Goal: Transaction & Acquisition: Purchase product/service

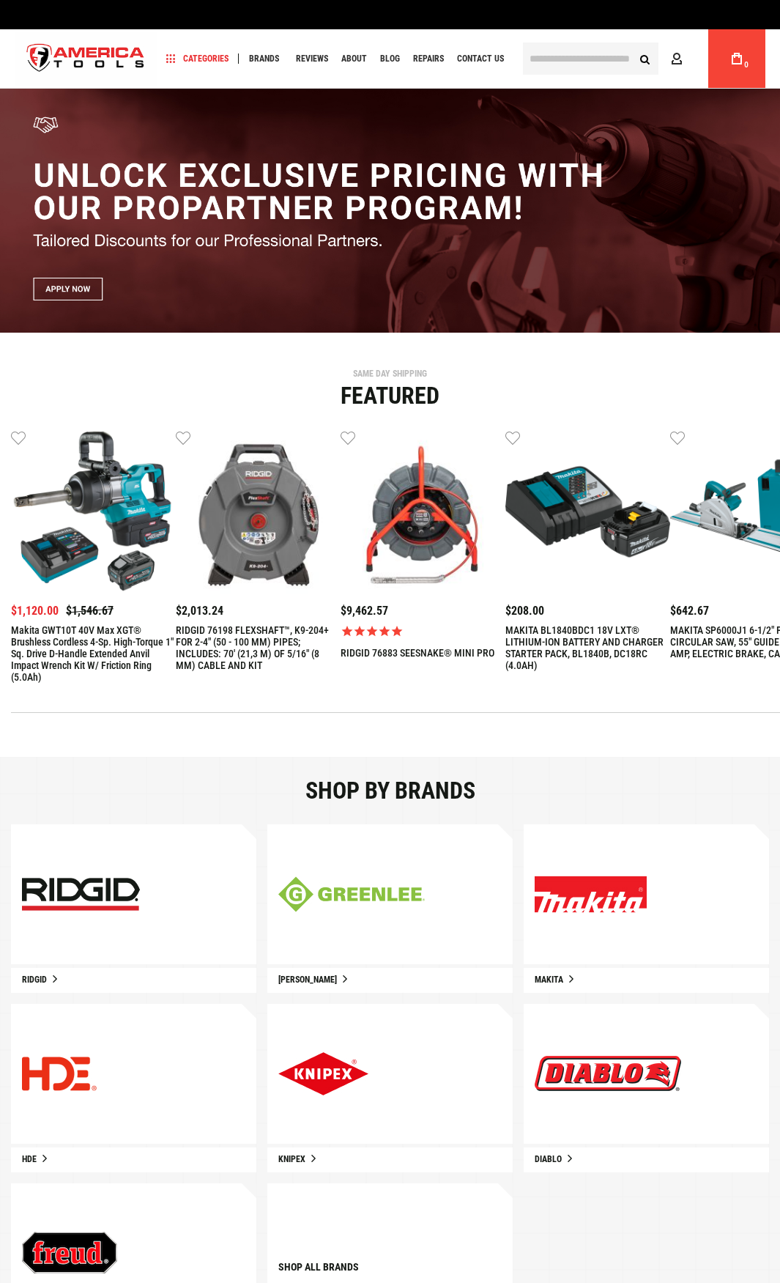
click at [620, 55] on input "text" at bounding box center [591, 58] width 136 height 32
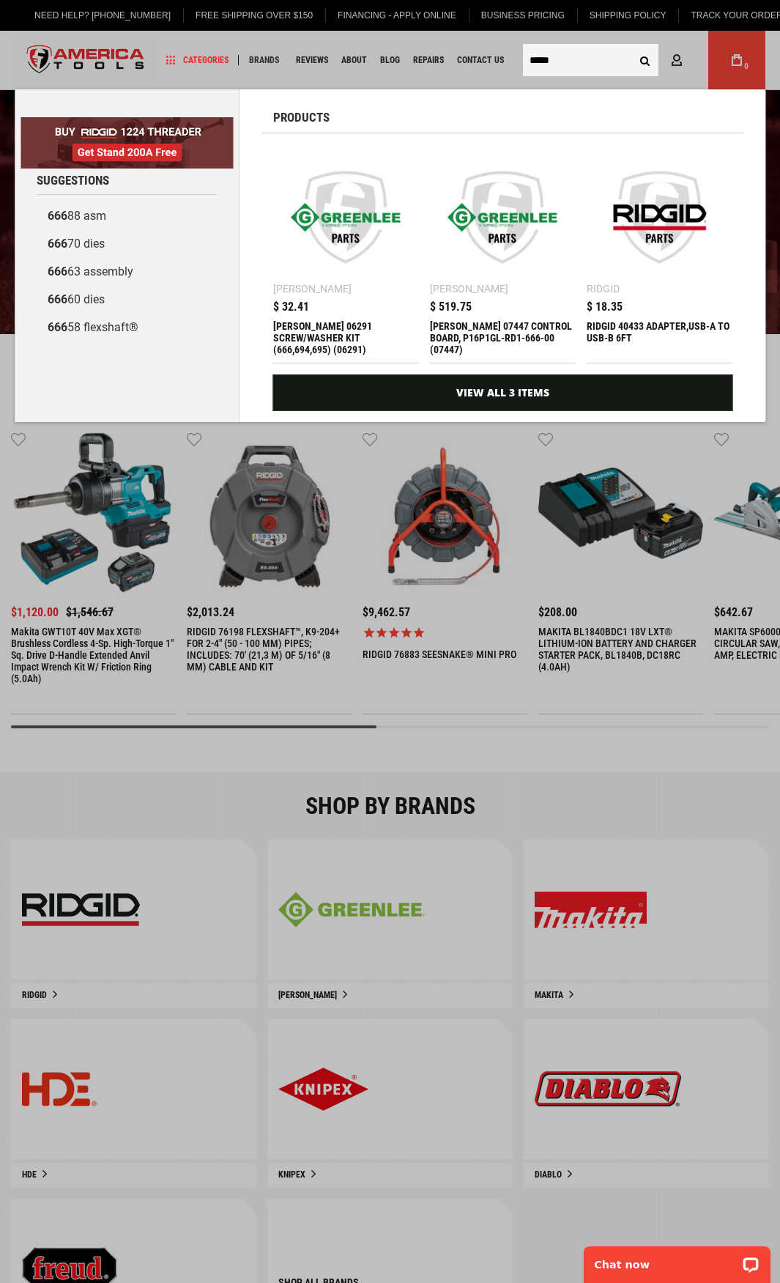
type input "*****"
click at [631, 46] on button "Search" at bounding box center [645, 60] width 28 height 28
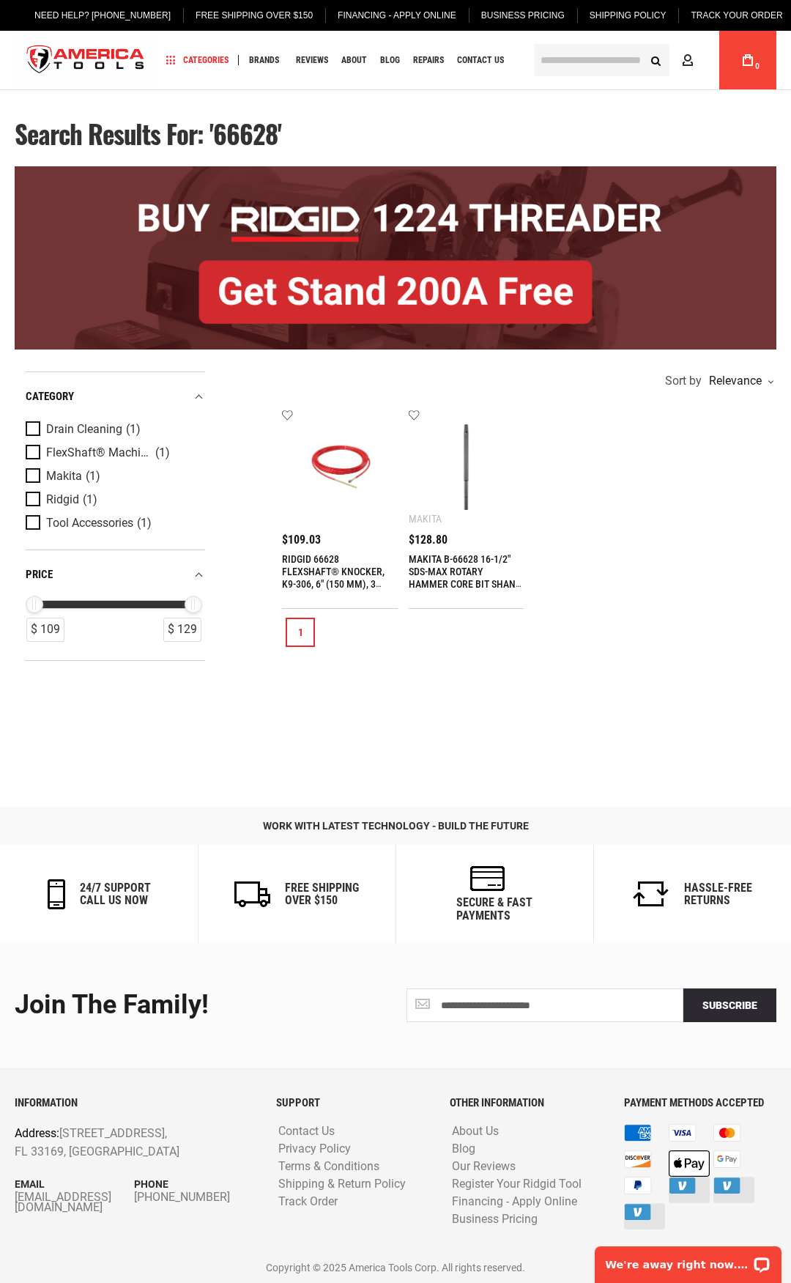
type input "**********"
click at [349, 478] on img at bounding box center [340, 467] width 86 height 86
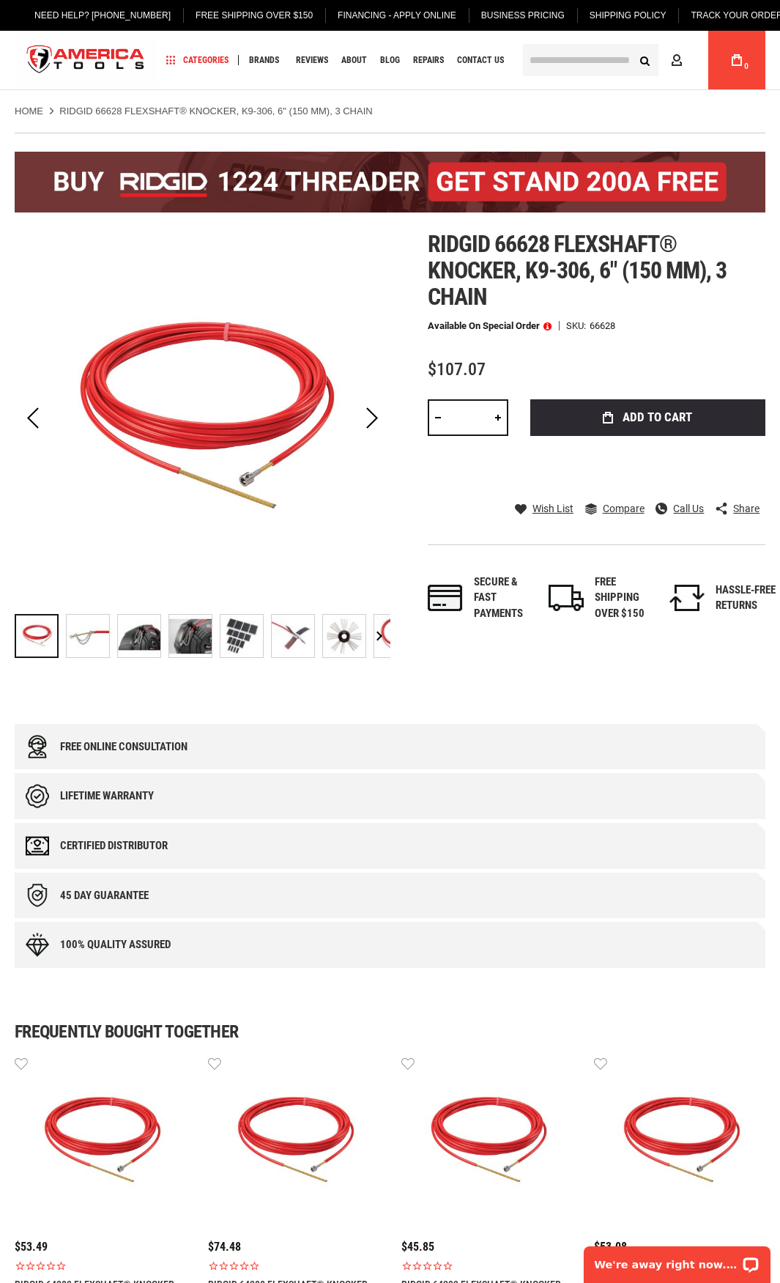
type input "**********"
drag, startPoint x: 627, startPoint y: 319, endPoint x: 590, endPoint y: 327, distance: 37.5
click at [590, 327] on div "Ridgid 66628 flexshaft® knocker, k9-306, 6" (150 mm), 3 chain Available on Spec…" at bounding box center [597, 441] width 338 height 420
copy div "66628"
click at [579, 366] on div "$107.07" at bounding box center [597, 369] width 338 height 18
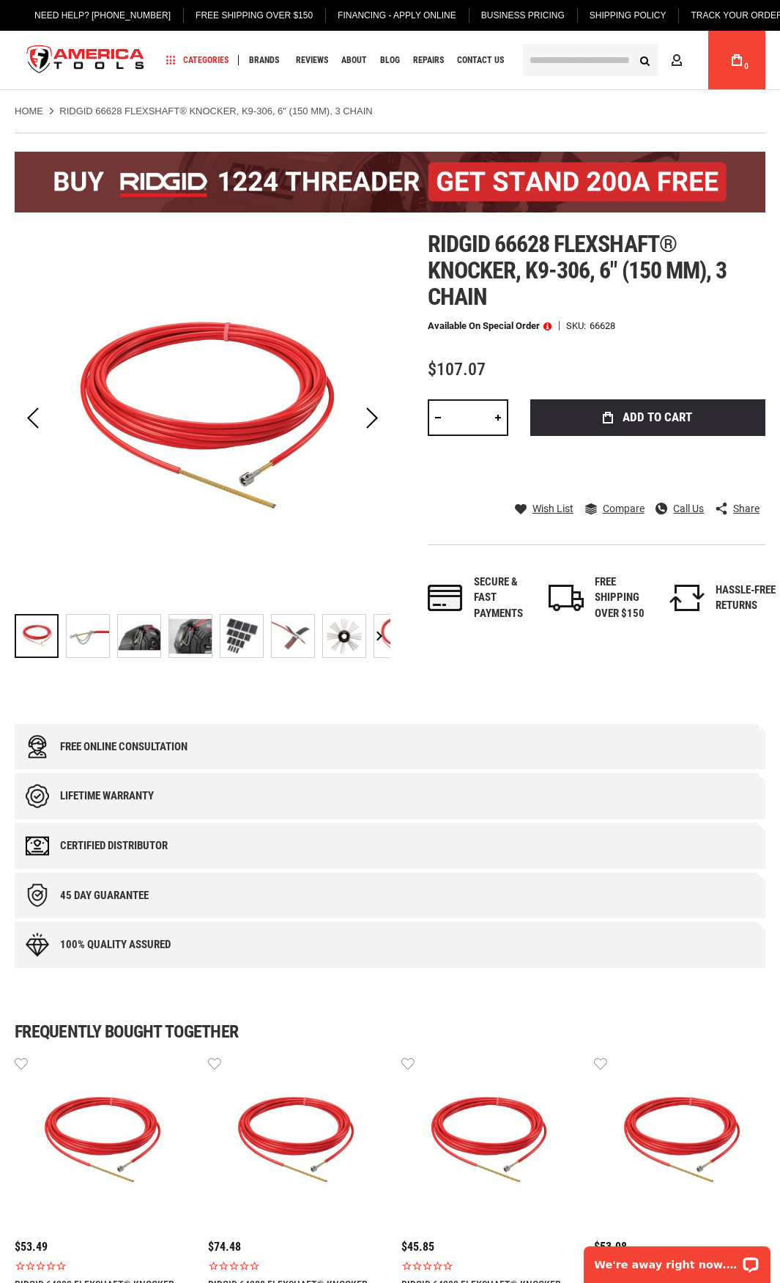
click at [579, 366] on div "$107.07" at bounding box center [597, 369] width 338 height 18
drag, startPoint x: 549, startPoint y: 253, endPoint x: 497, endPoint y: 248, distance: 52.2
click at [497, 248] on span "Ridgid 66628 flexshaft® knocker, k9-306, 6" (150 mm), 3 chain" at bounding box center [577, 270] width 299 height 81
copy span "66628"
drag, startPoint x: 435, startPoint y: 244, endPoint x: 505, endPoint y: 245, distance: 69.6
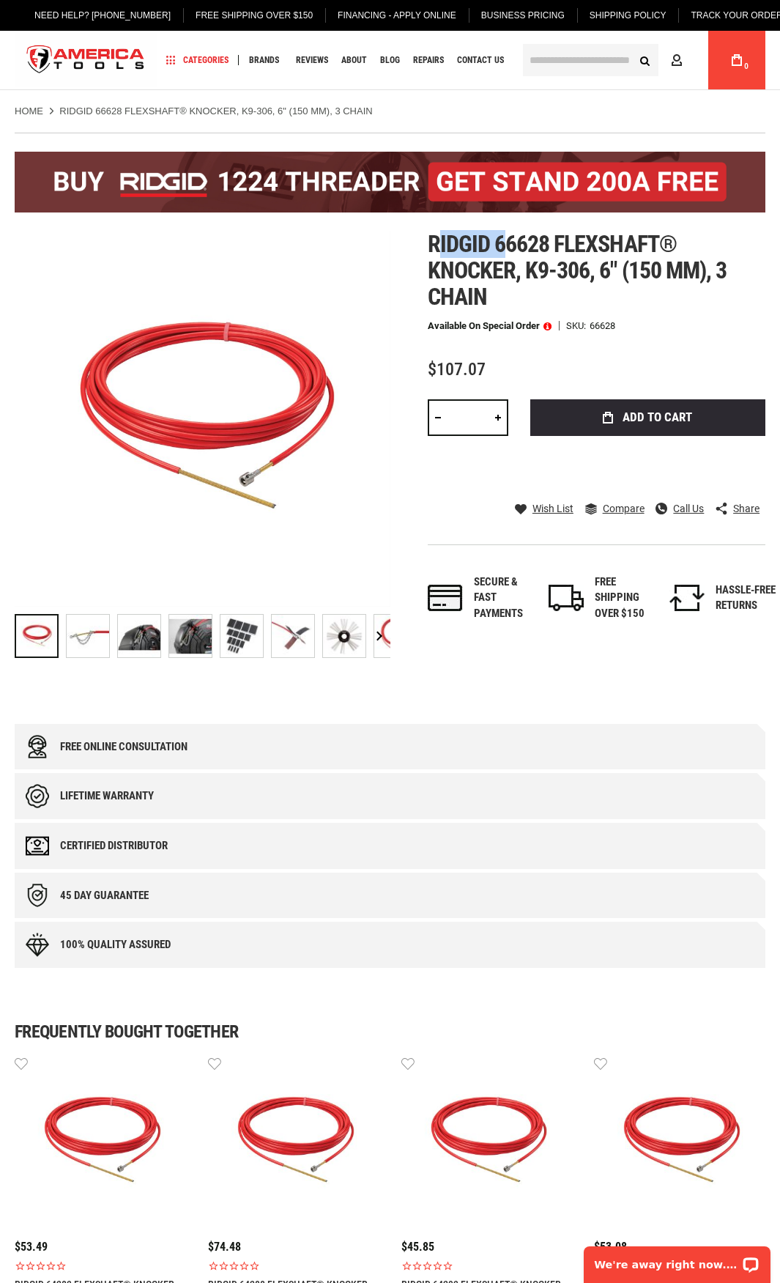
click at [505, 245] on span "Ridgid 66628 flexshaft® knocker, k9-306, 6" (150 mm), 3 chain" at bounding box center [577, 270] width 299 height 81
drag, startPoint x: 529, startPoint y: 248, endPoint x: 539, endPoint y: 251, distance: 10.7
click at [535, 250] on span "Ridgid 66628 flexshaft® knocker, k9-306, 6" (150 mm), 3 chain" at bounding box center [577, 270] width 299 height 81
drag, startPoint x: 549, startPoint y: 251, endPoint x: 431, endPoint y: 253, distance: 118.0
click at [431, 253] on span "Ridgid 66628 flexshaft® knocker, k9-306, 6" (150 mm), 3 chain" at bounding box center [577, 270] width 299 height 81
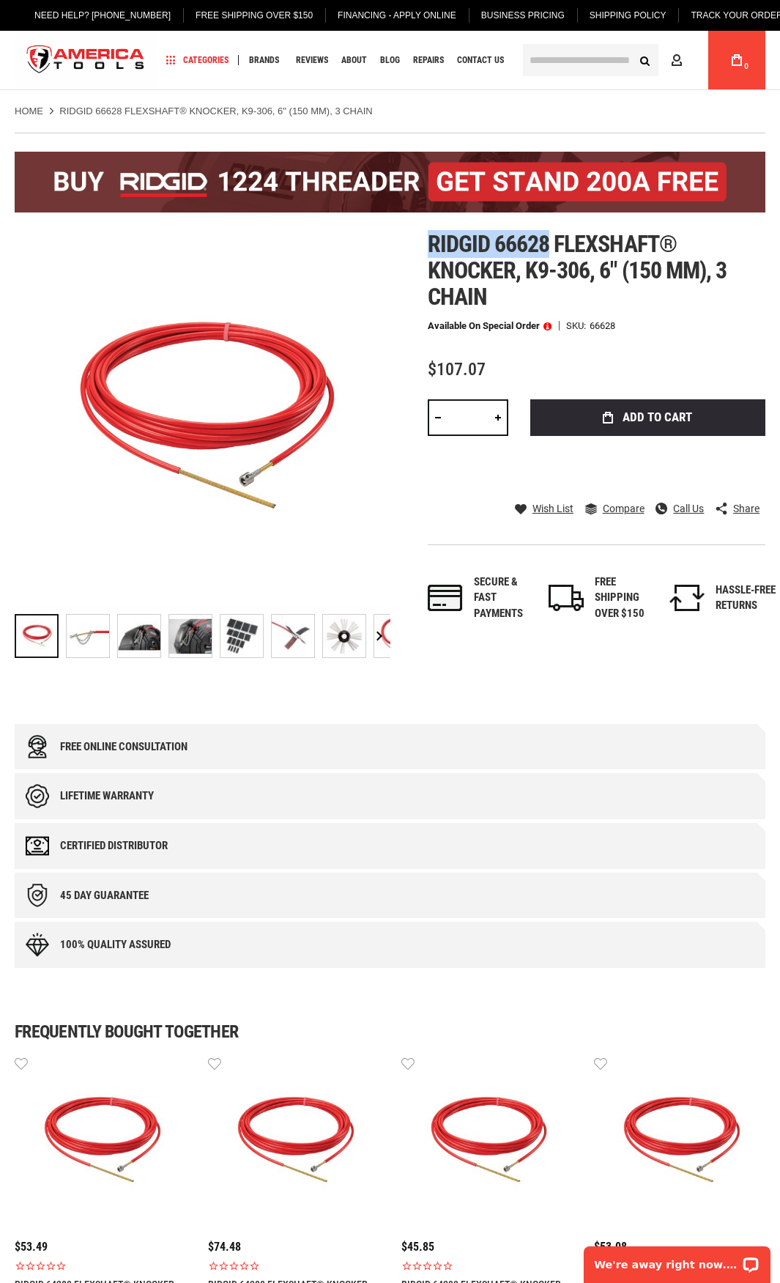
copy span "Ridgid 66628"
